Goal: Transaction & Acquisition: Download file/media

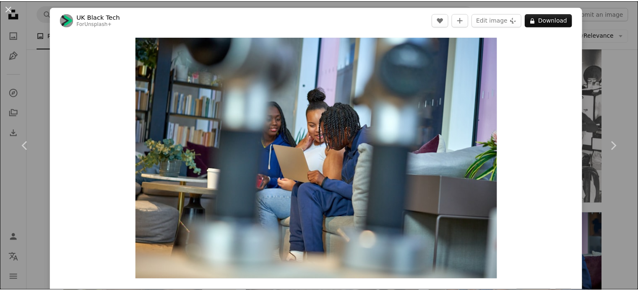
scroll to position [4848, 0]
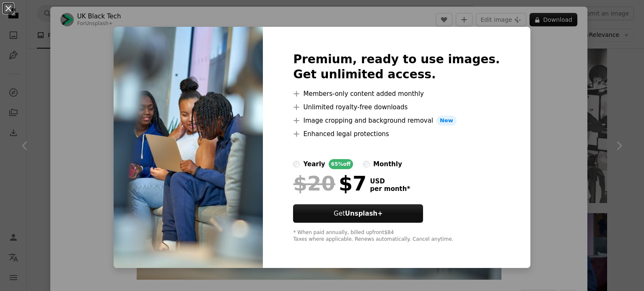
click at [559, 203] on div "An X shape Premium, ready to use images. Get unlimited access. A plus sign Memb…" at bounding box center [322, 145] width 644 height 291
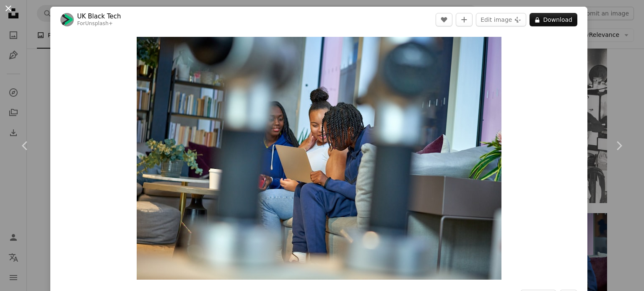
click at [8, 13] on button "An X shape" at bounding box center [8, 8] width 10 height 10
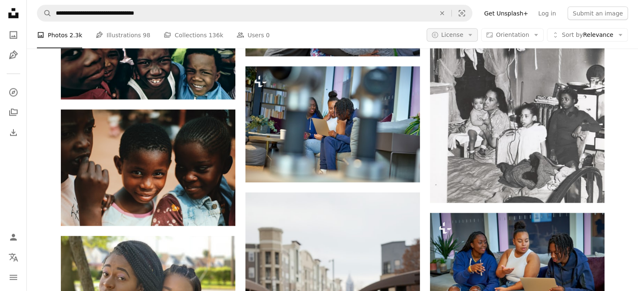
click at [478, 39] on button "A copyright icon © License Arrow down" at bounding box center [452, 35] width 52 height 13
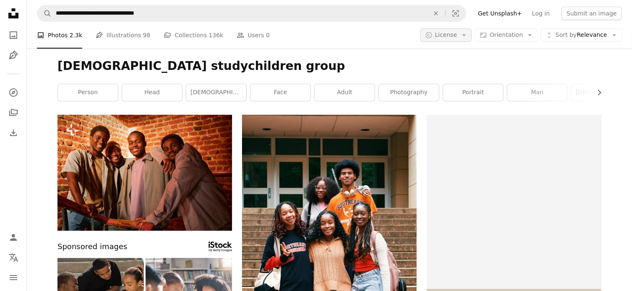
scroll to position [4848, 0]
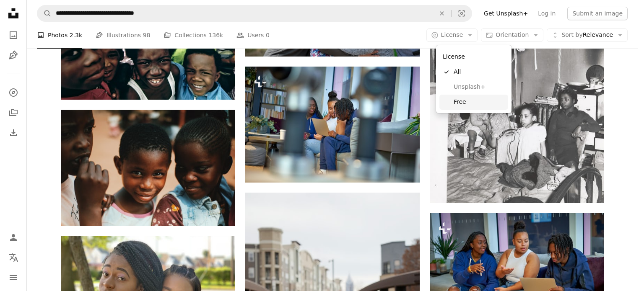
click at [485, 95] on link "Free" at bounding box center [473, 102] width 69 height 15
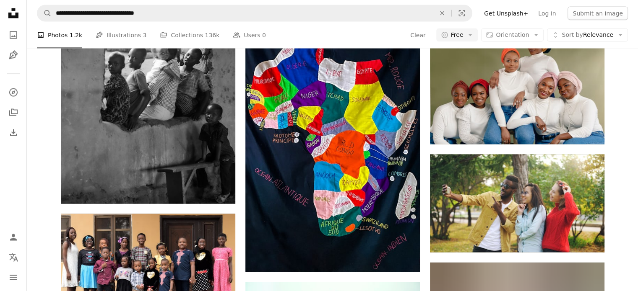
scroll to position [5635, 0]
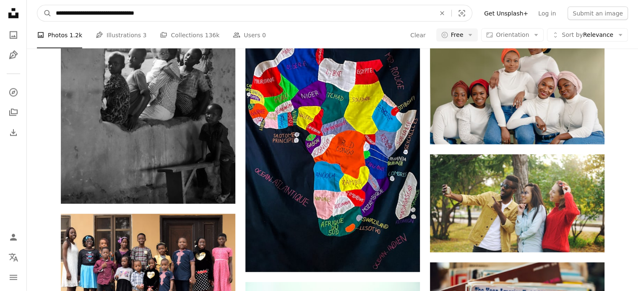
click at [115, 14] on input "**********" at bounding box center [242, 13] width 381 height 16
drag, startPoint x: 101, startPoint y: 14, endPoint x: 44, endPoint y: 3, distance: 58.0
click at [44, 3] on nav "**********" at bounding box center [332, 13] width 611 height 27
type input "**********"
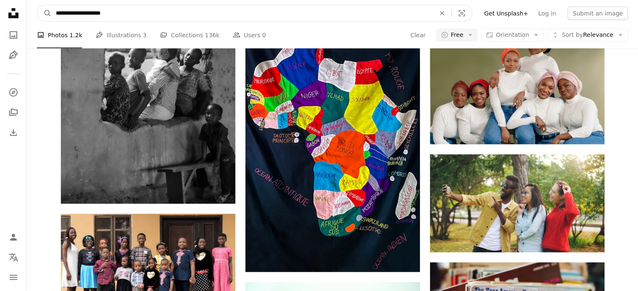
click button "A magnifying glass" at bounding box center [44, 13] width 14 height 16
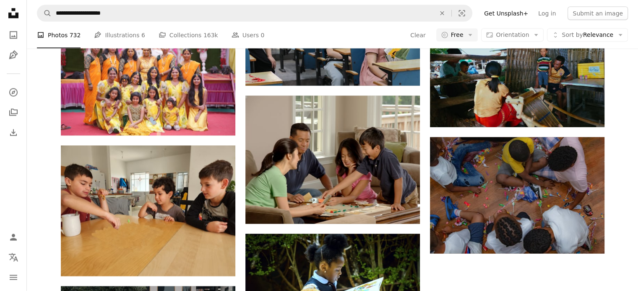
scroll to position [3683, 0]
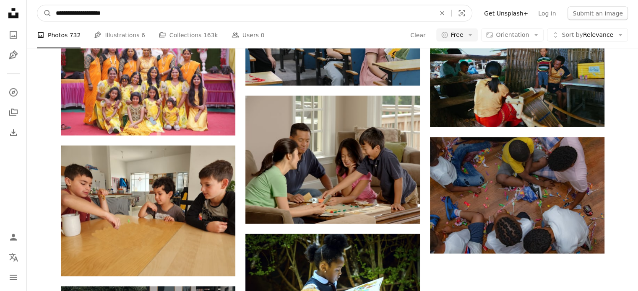
click at [53, 15] on input "**********" at bounding box center [242, 13] width 381 height 16
type input "**********"
click button "A magnifying glass" at bounding box center [44, 13] width 14 height 16
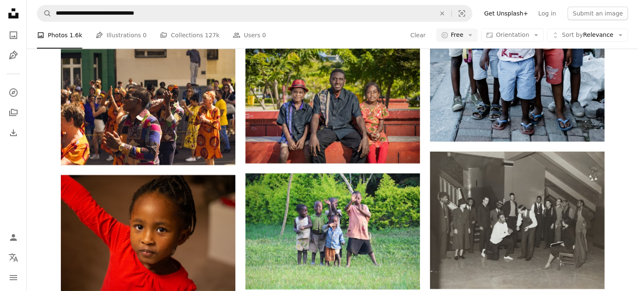
scroll to position [1765, 0]
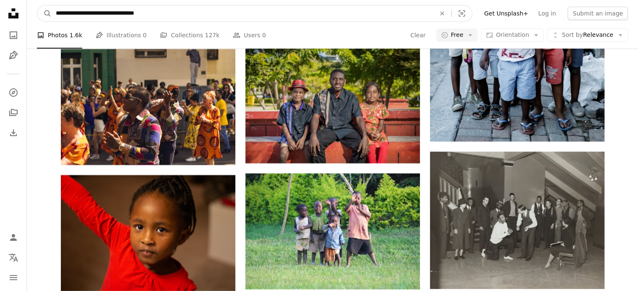
click at [98, 13] on input "**********" at bounding box center [242, 13] width 381 height 16
type input "**********"
click at [37, 5] on button "A magnifying glass" at bounding box center [44, 13] width 14 height 16
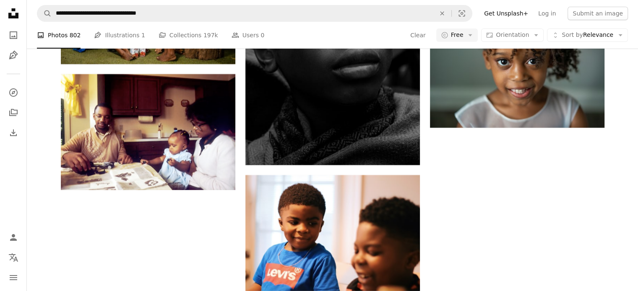
scroll to position [1077, 0]
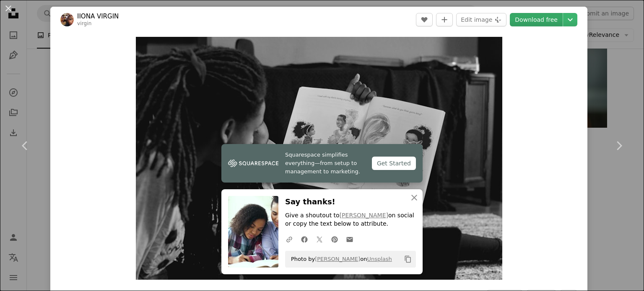
click at [540, 23] on link "Download free" at bounding box center [536, 19] width 53 height 13
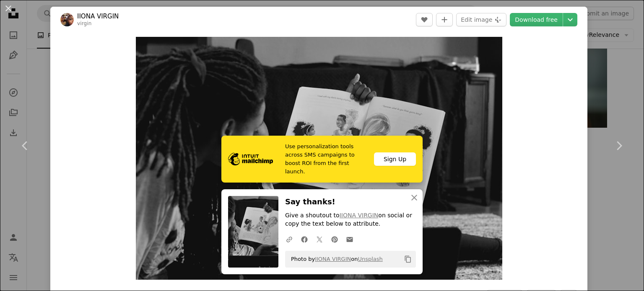
drag, startPoint x: 609, startPoint y: 23, endPoint x: 618, endPoint y: 59, distance: 37.5
click at [610, 23] on div "An X shape Chevron left Chevron right IIONA VIRGIN virgin A heart A plus sign E…" at bounding box center [322, 145] width 644 height 291
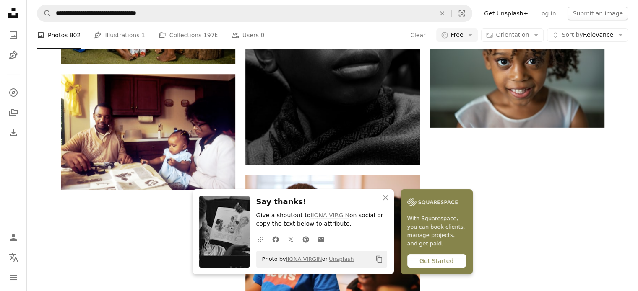
scroll to position [1204, 0]
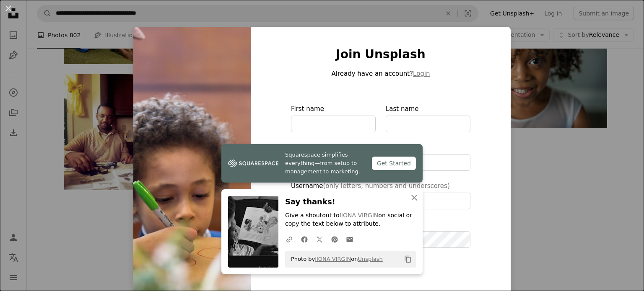
click at [446, 101] on div at bounding box center [380, 91] width 179 height 25
type input "**********"
drag, startPoint x: 587, startPoint y: 140, endPoint x: 578, endPoint y: 136, distance: 9.6
click at [587, 140] on div "An X shape Join Unsplash Already have an account? Login First name Last name Em…" at bounding box center [322, 145] width 644 height 291
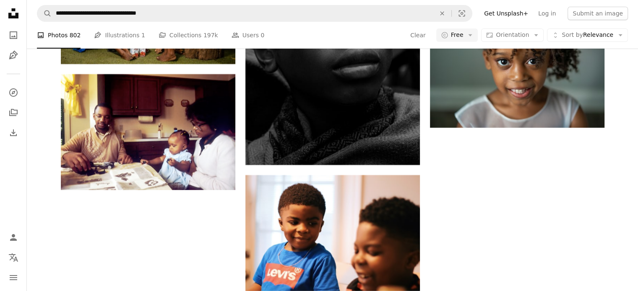
scroll to position [1950, 0]
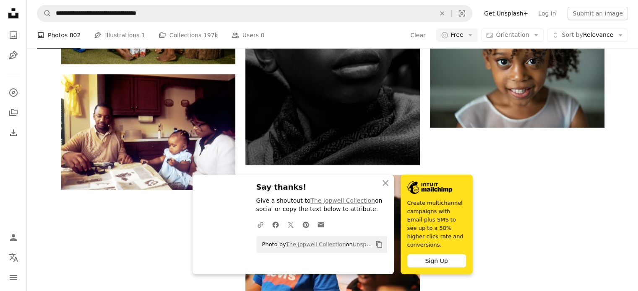
scroll to position [2314, 0]
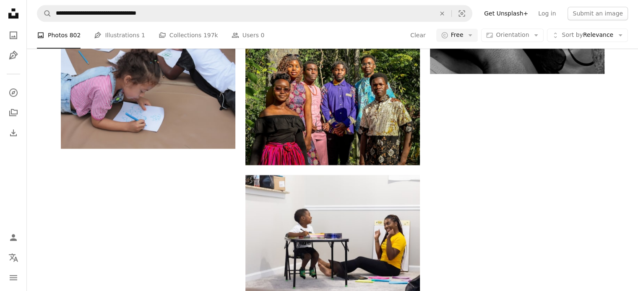
scroll to position [2984, 0]
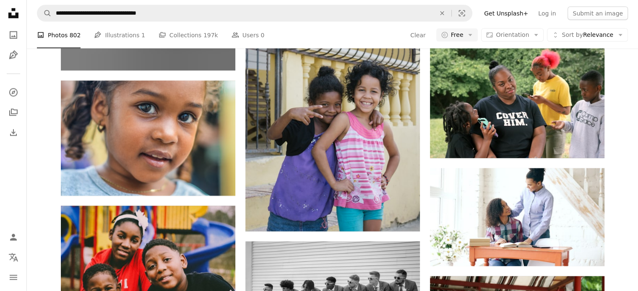
scroll to position [3642, 0]
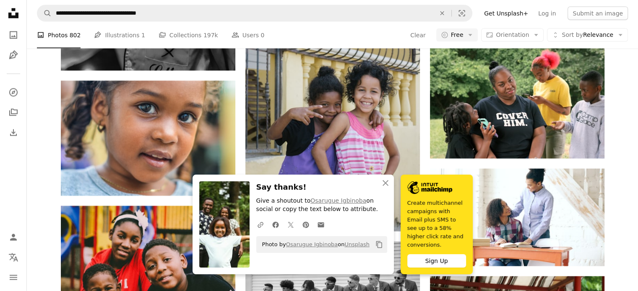
drag, startPoint x: 587, startPoint y: 98, endPoint x: 505, endPoint y: 192, distance: 124.6
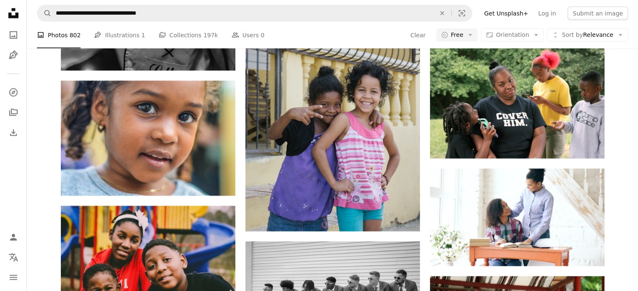
scroll to position [4210, 0]
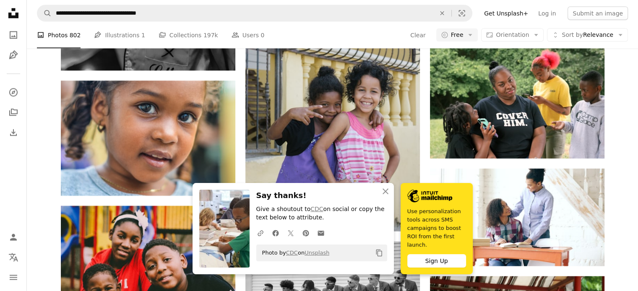
scroll to position [4512, 0]
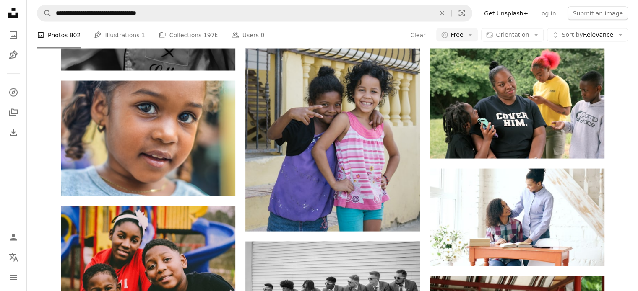
scroll to position [5028, 0]
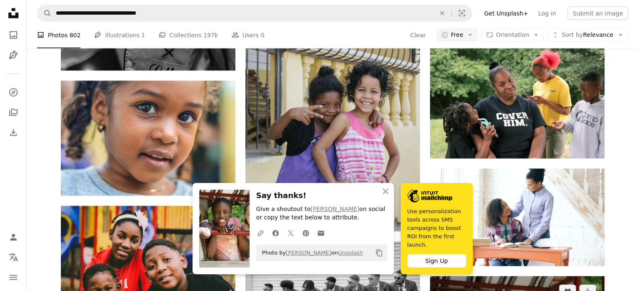
scroll to position [5182, 0]
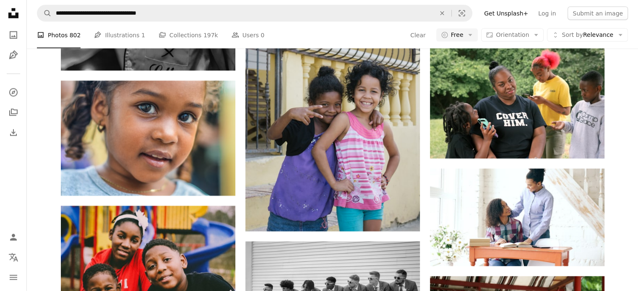
scroll to position [6185, 0]
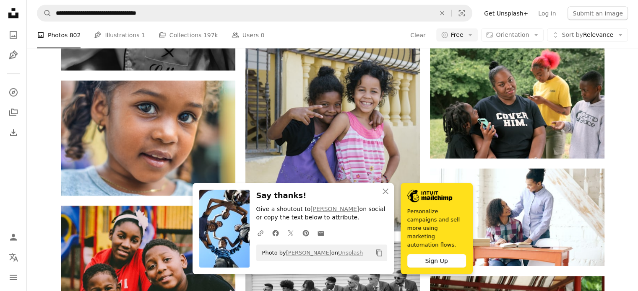
scroll to position [6634, 0]
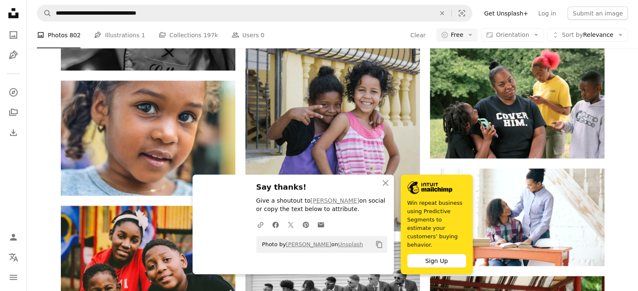
scroll to position [6758, 0]
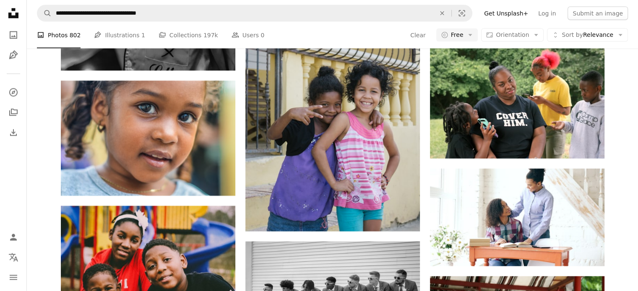
scroll to position [7839, 0]
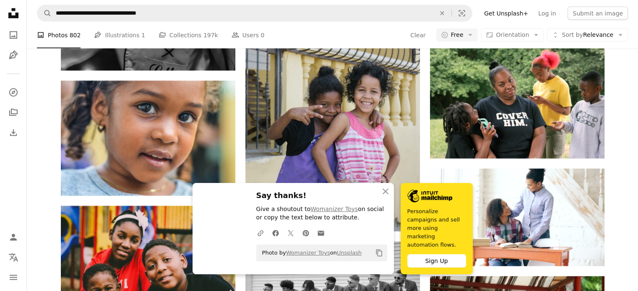
scroll to position [8218, 0]
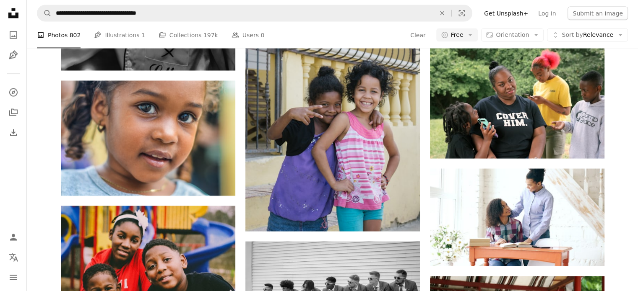
scroll to position [9114, 0]
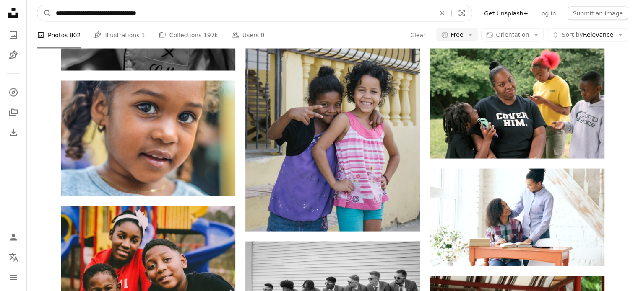
click at [143, 13] on input "**********" at bounding box center [242, 13] width 381 height 16
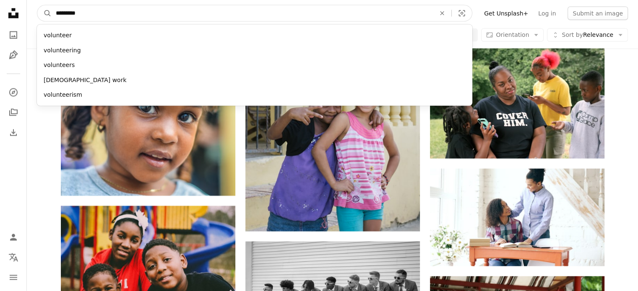
type input "*********"
click at [37, 5] on button "A magnifying glass" at bounding box center [44, 13] width 14 height 16
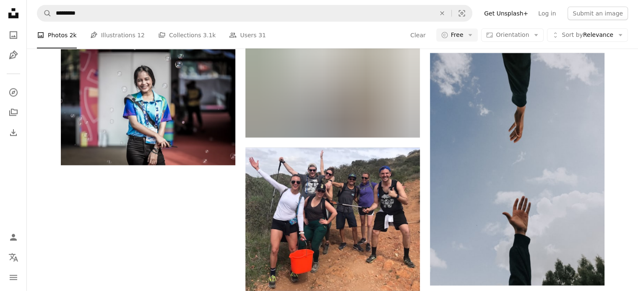
scroll to position [1134, 0]
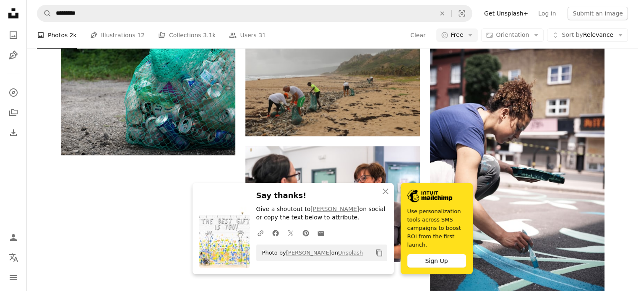
scroll to position [1506, 0]
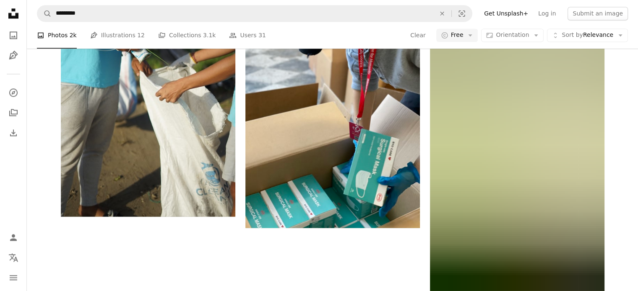
scroll to position [2637, 0]
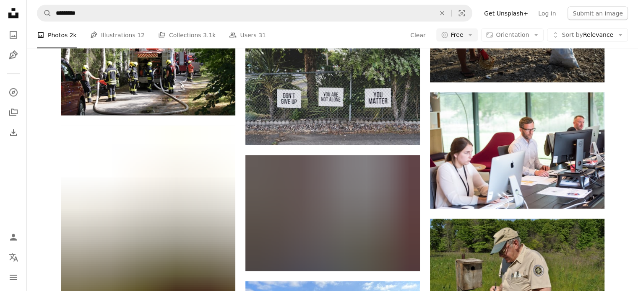
scroll to position [4333, 0]
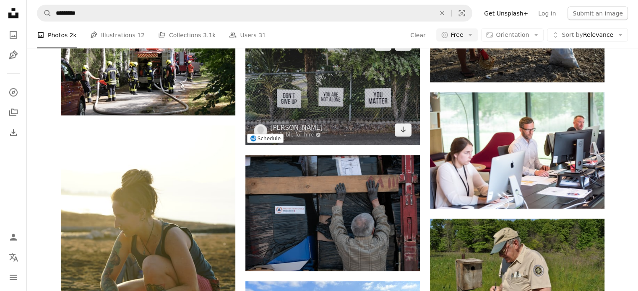
scroll to position [4789, 0]
click at [398, 137] on link "Arrow pointing down" at bounding box center [403, 130] width 17 height 13
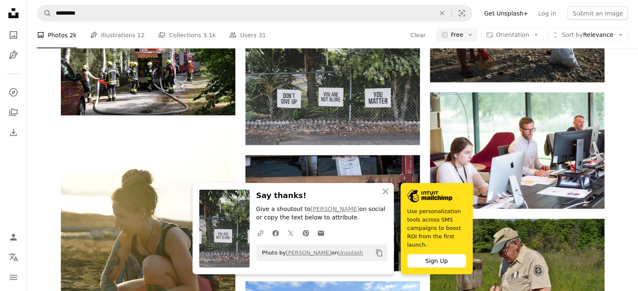
click at [406, 9] on icon "Arrow pointing down" at bounding box center [403, 4] width 7 height 10
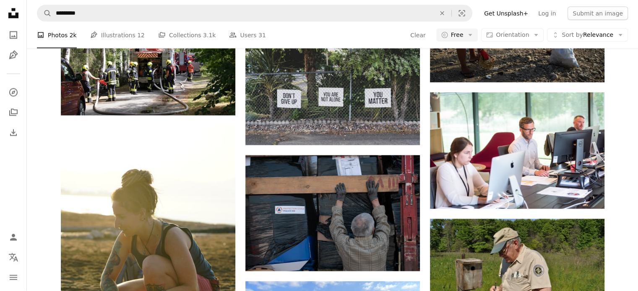
scroll to position [5371, 0]
